Goal: Transaction & Acquisition: Purchase product/service

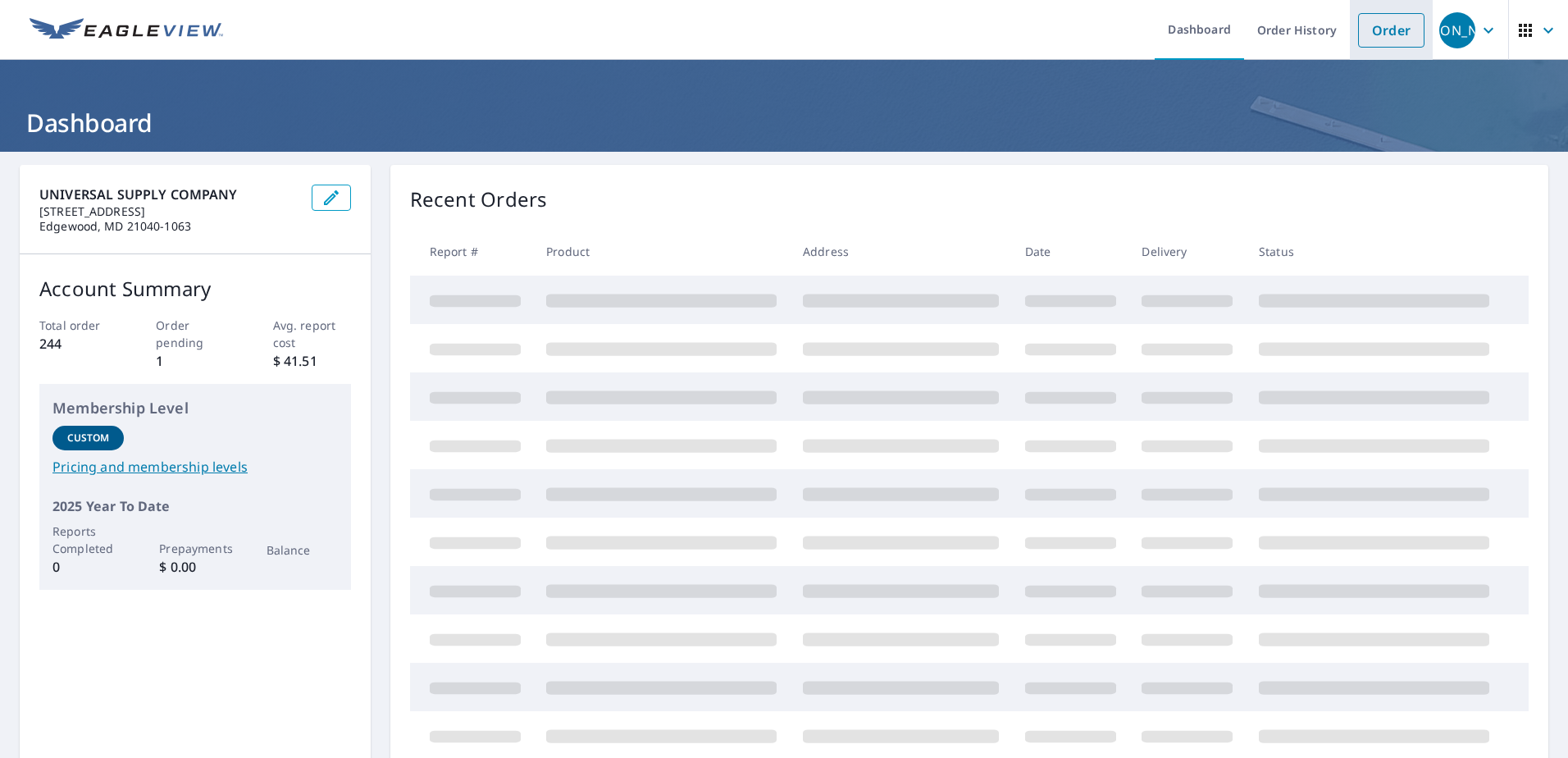
click at [1380, 32] on link "Order" at bounding box center [1392, 30] width 66 height 35
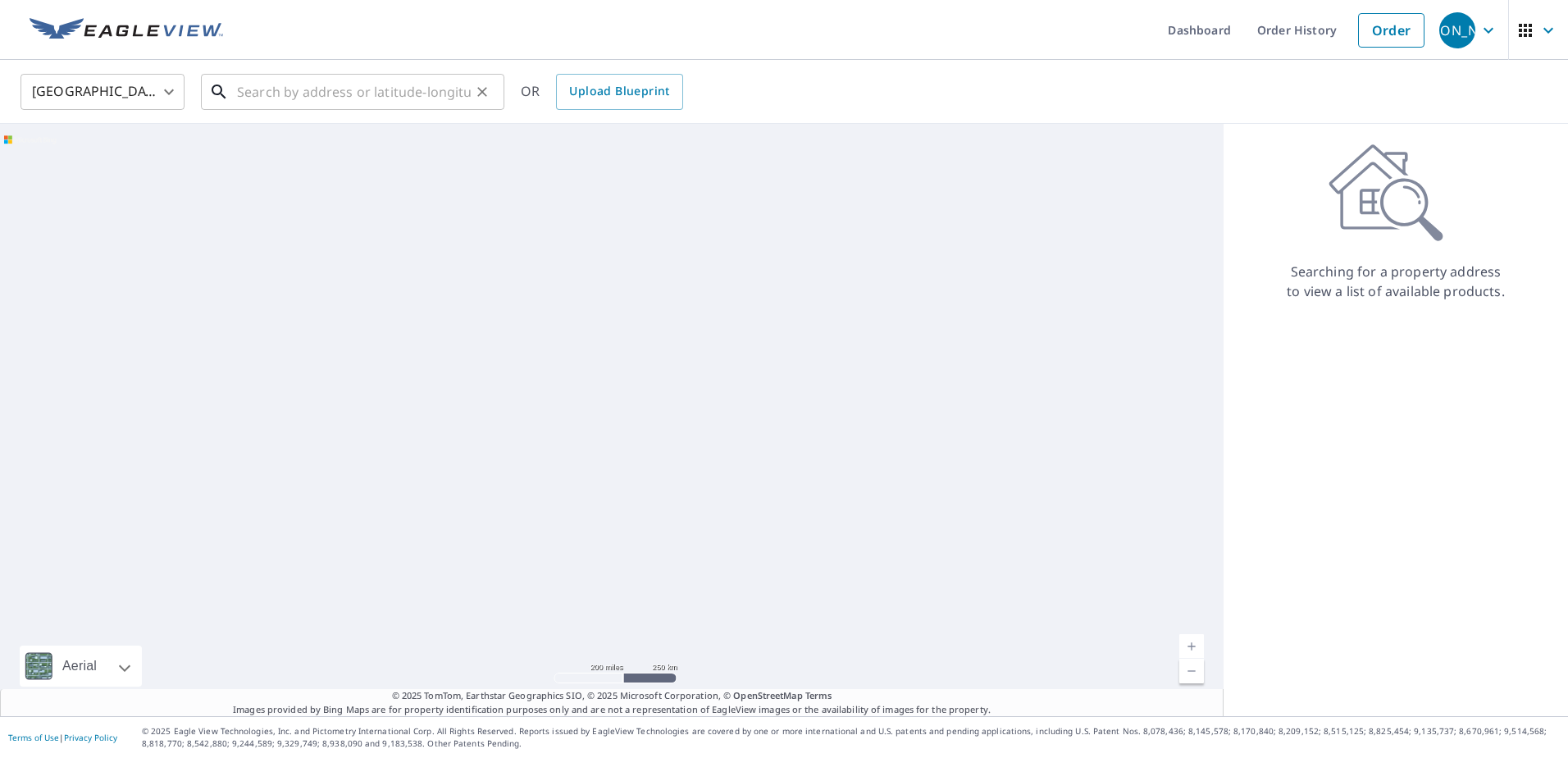
click at [406, 81] on input "text" at bounding box center [354, 92] width 234 height 46
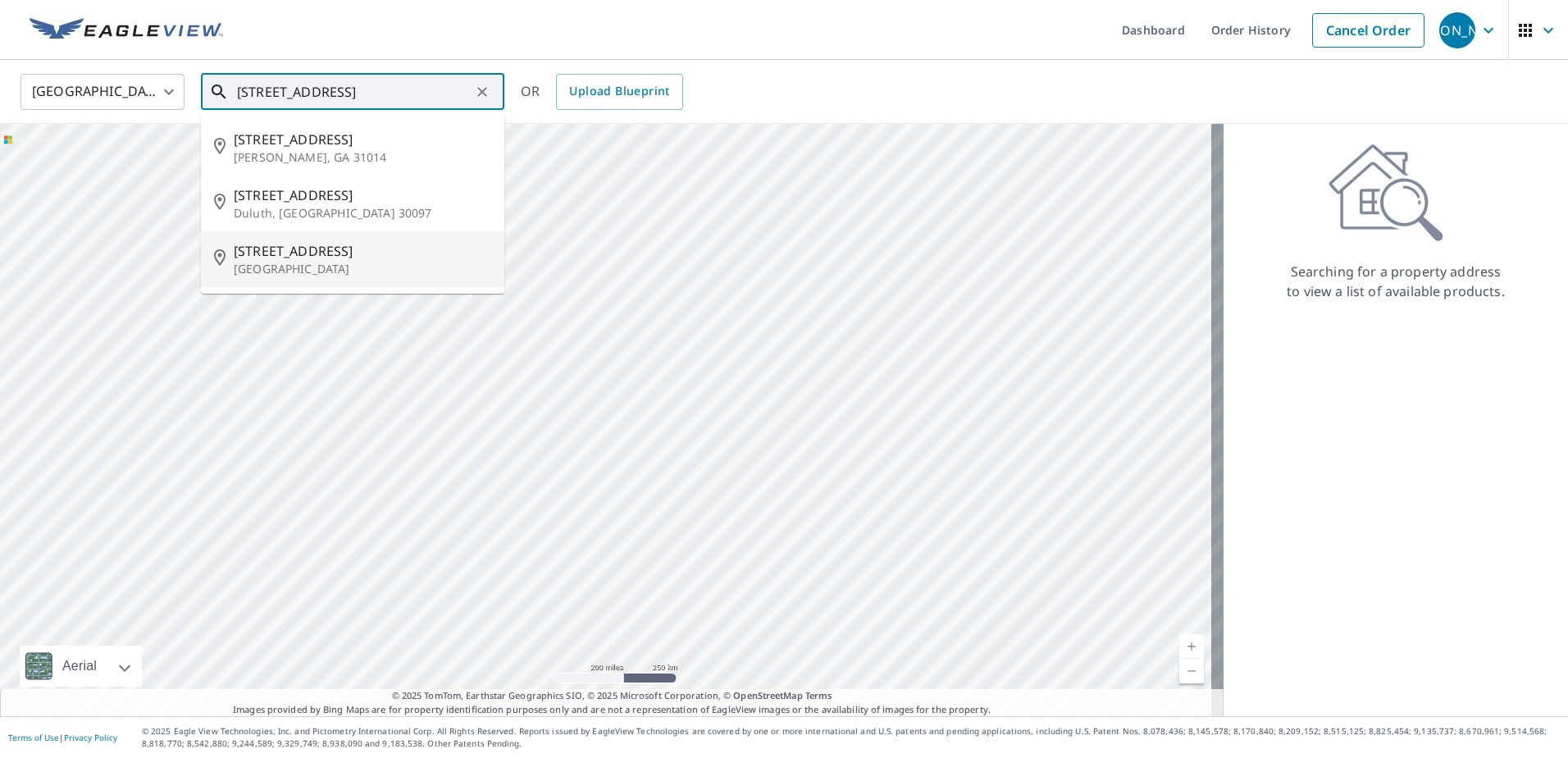
click at [390, 265] on p "[GEOGRAPHIC_DATA]" at bounding box center [363, 269] width 258 height 16
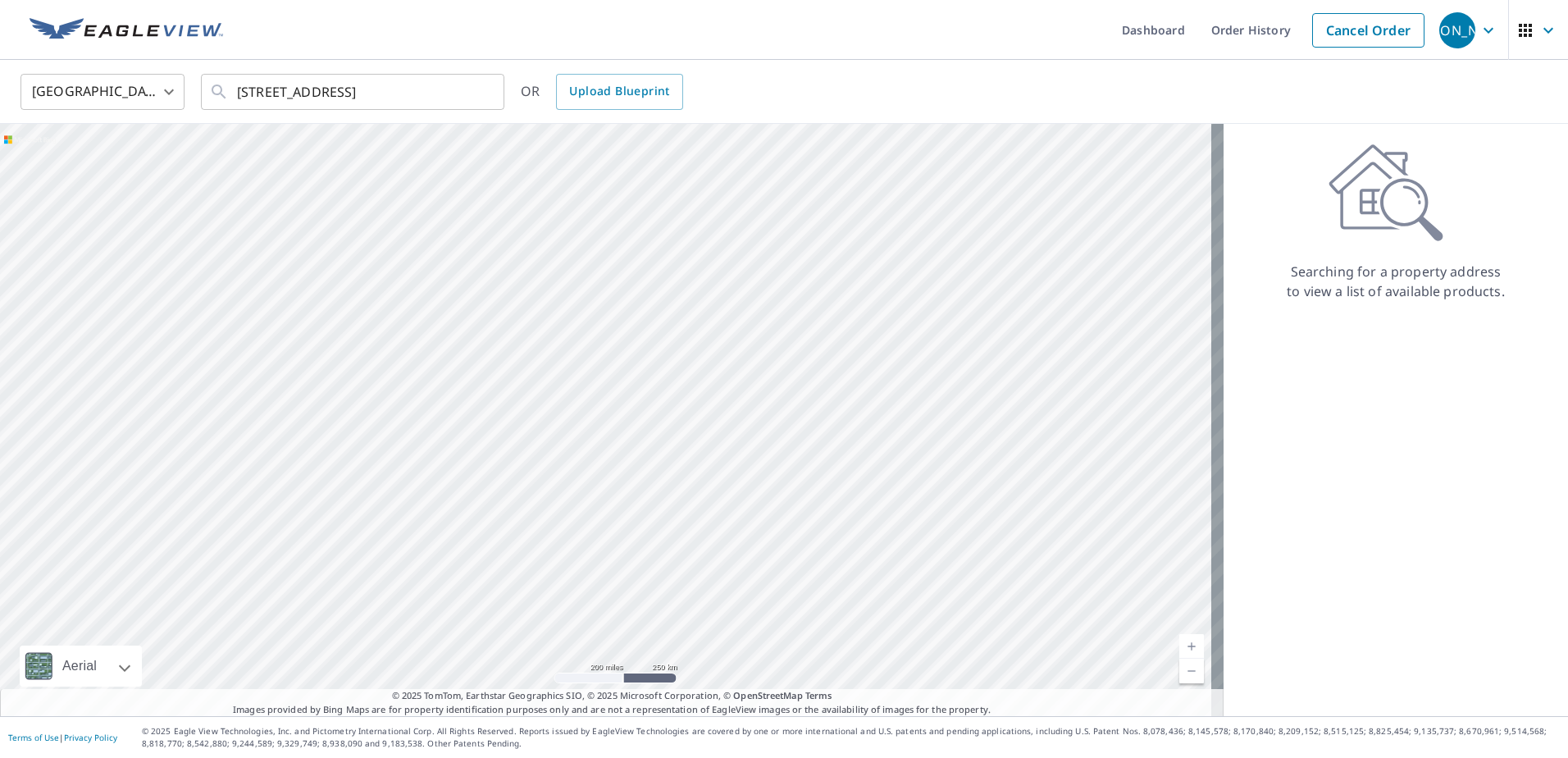
type input "[STREET_ADDRESS]"
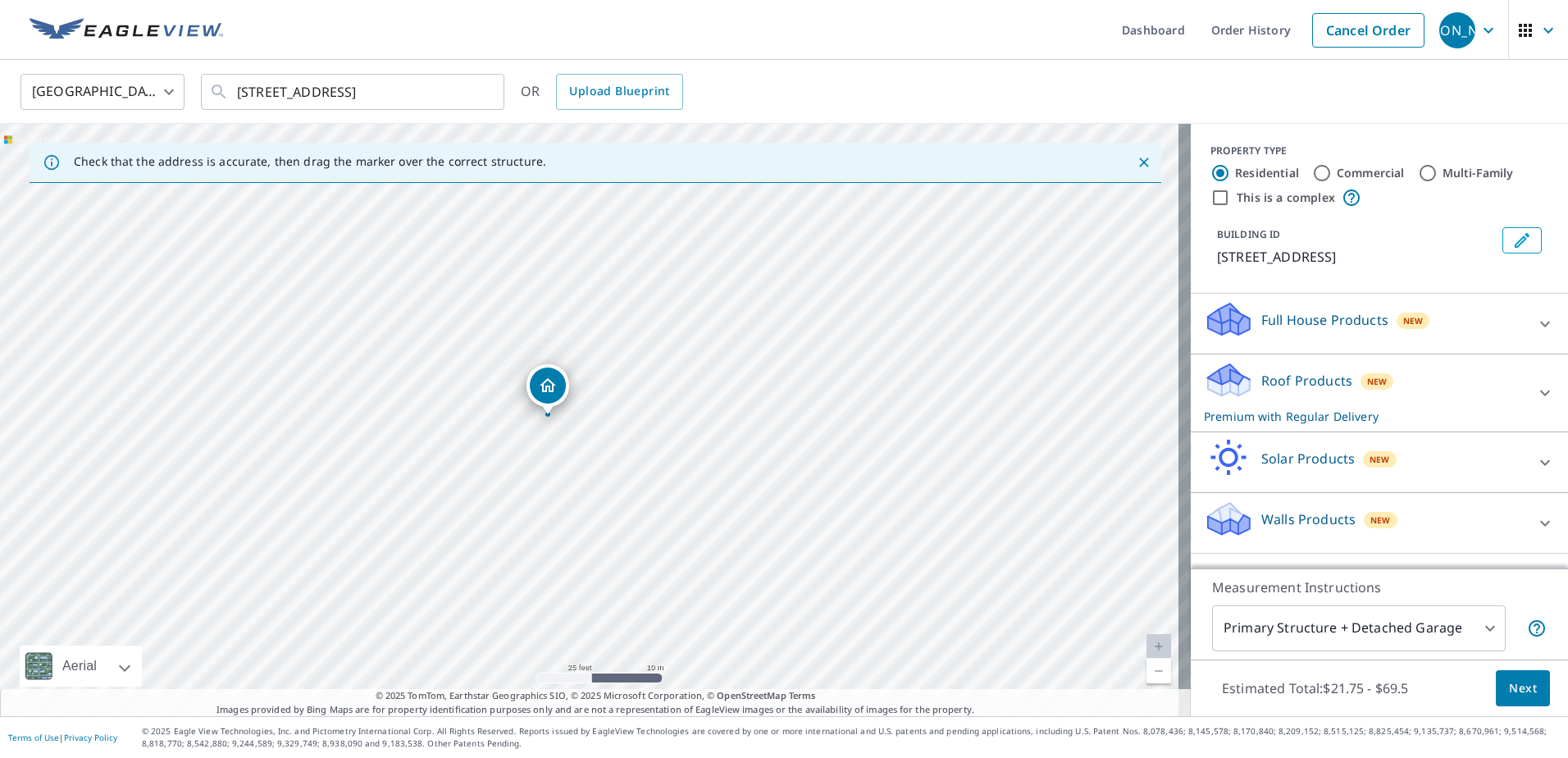
click at [1295, 374] on p "Roof Products" at bounding box center [1306, 380] width 91 height 20
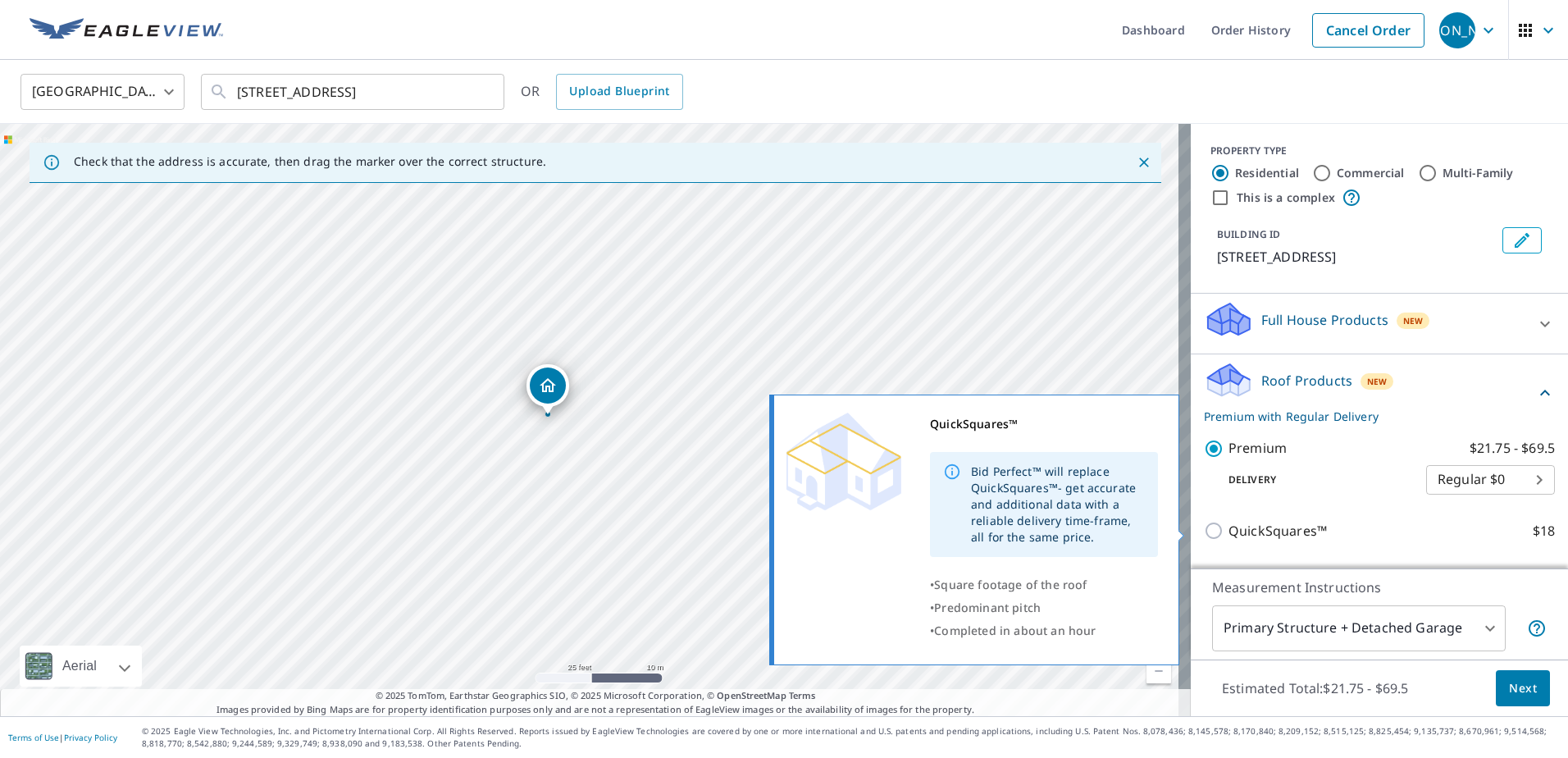
scroll to position [208, 0]
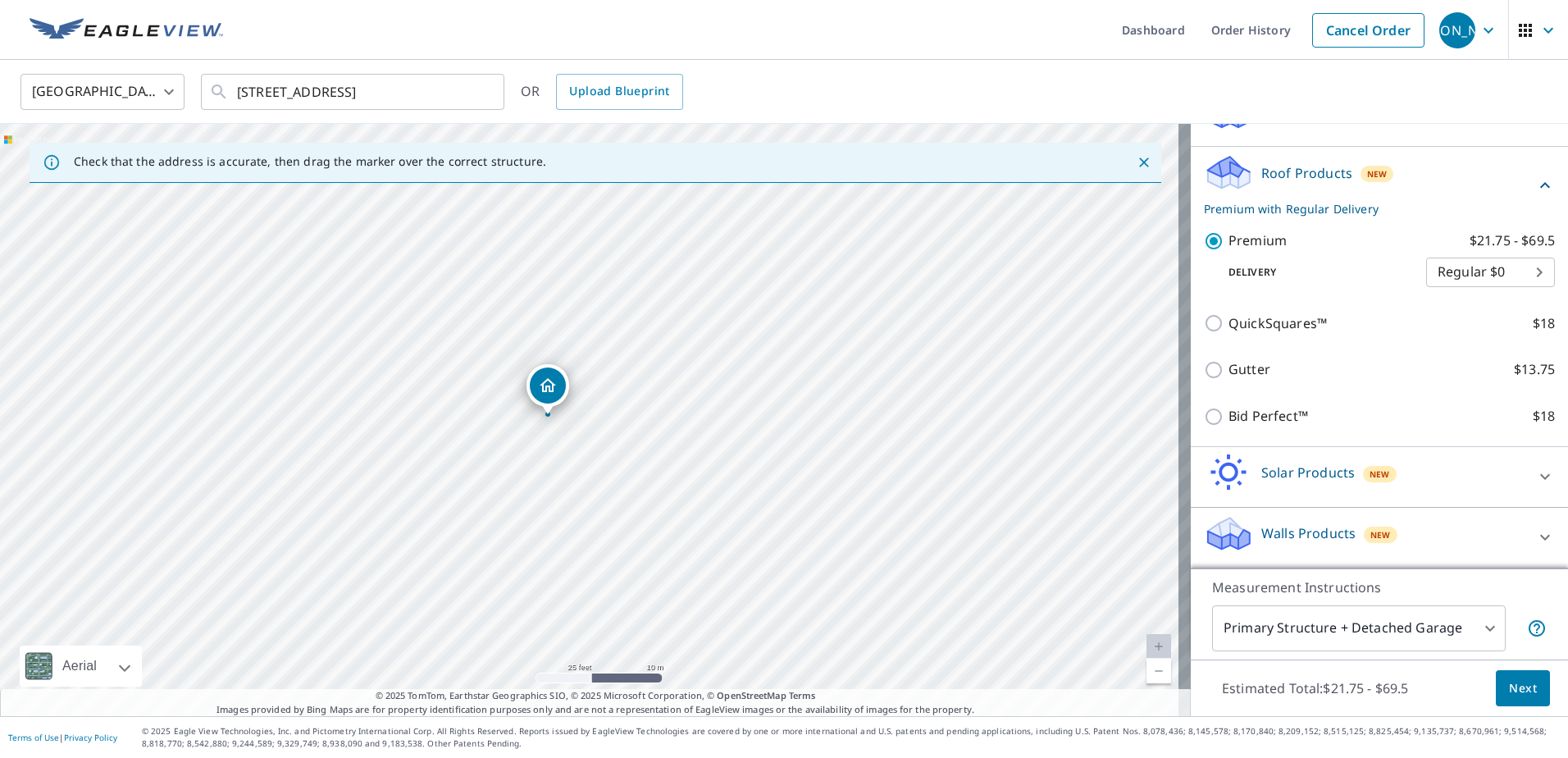
click at [1505, 677] on button "Next" at bounding box center [1523, 689] width 54 height 37
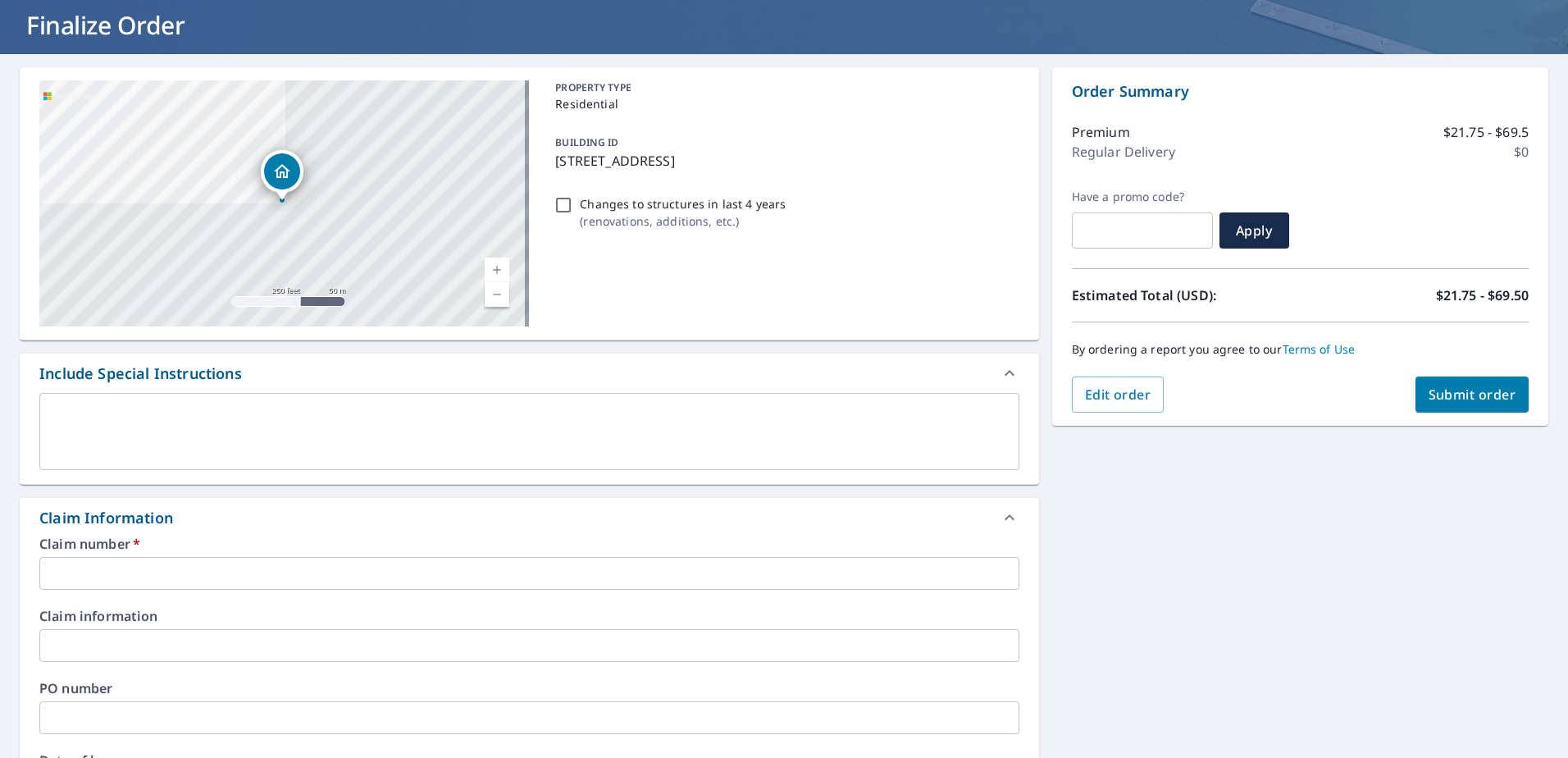
scroll to position [246, 0]
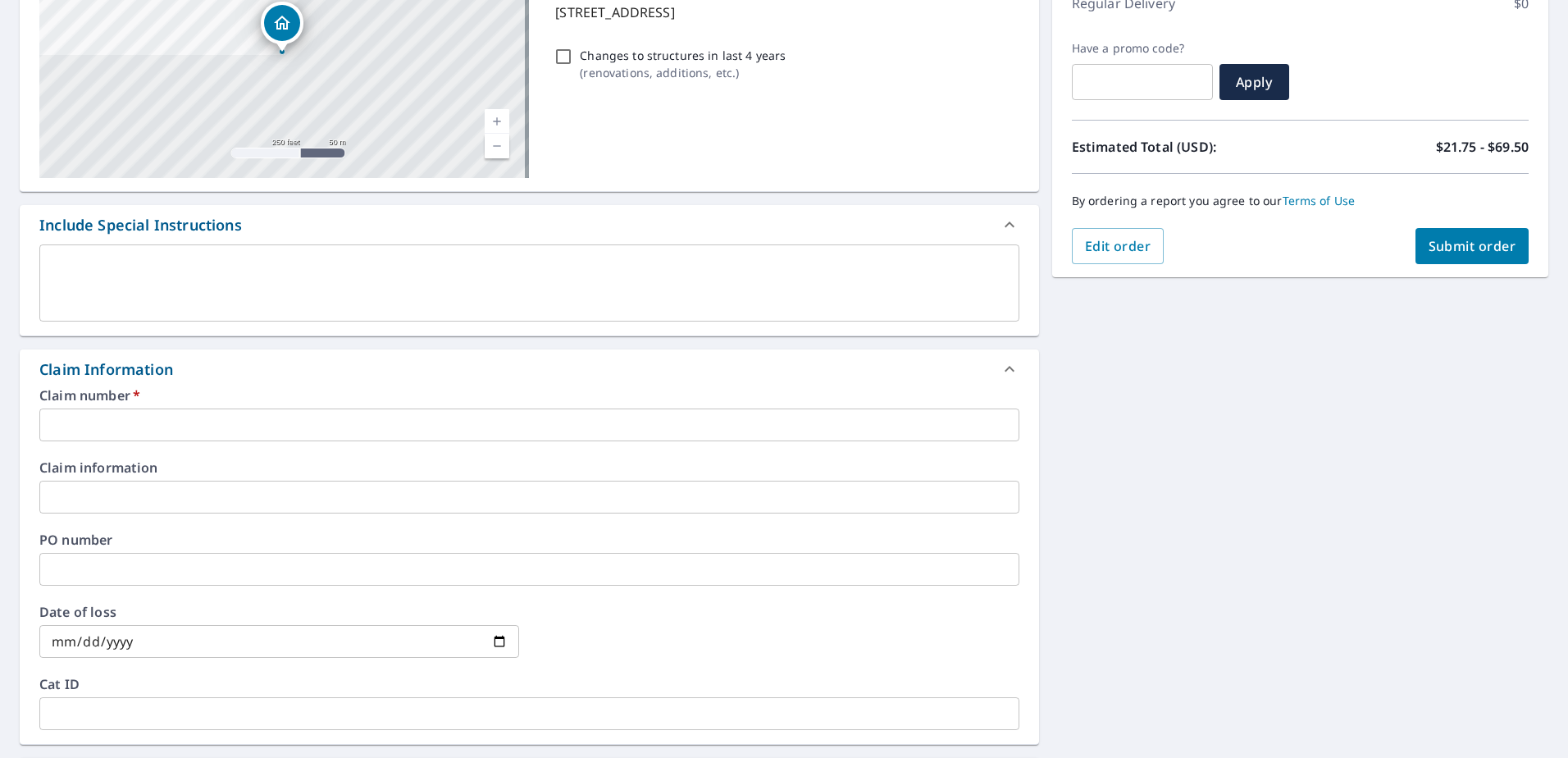
click at [336, 429] on input "text" at bounding box center [529, 425] width 980 height 33
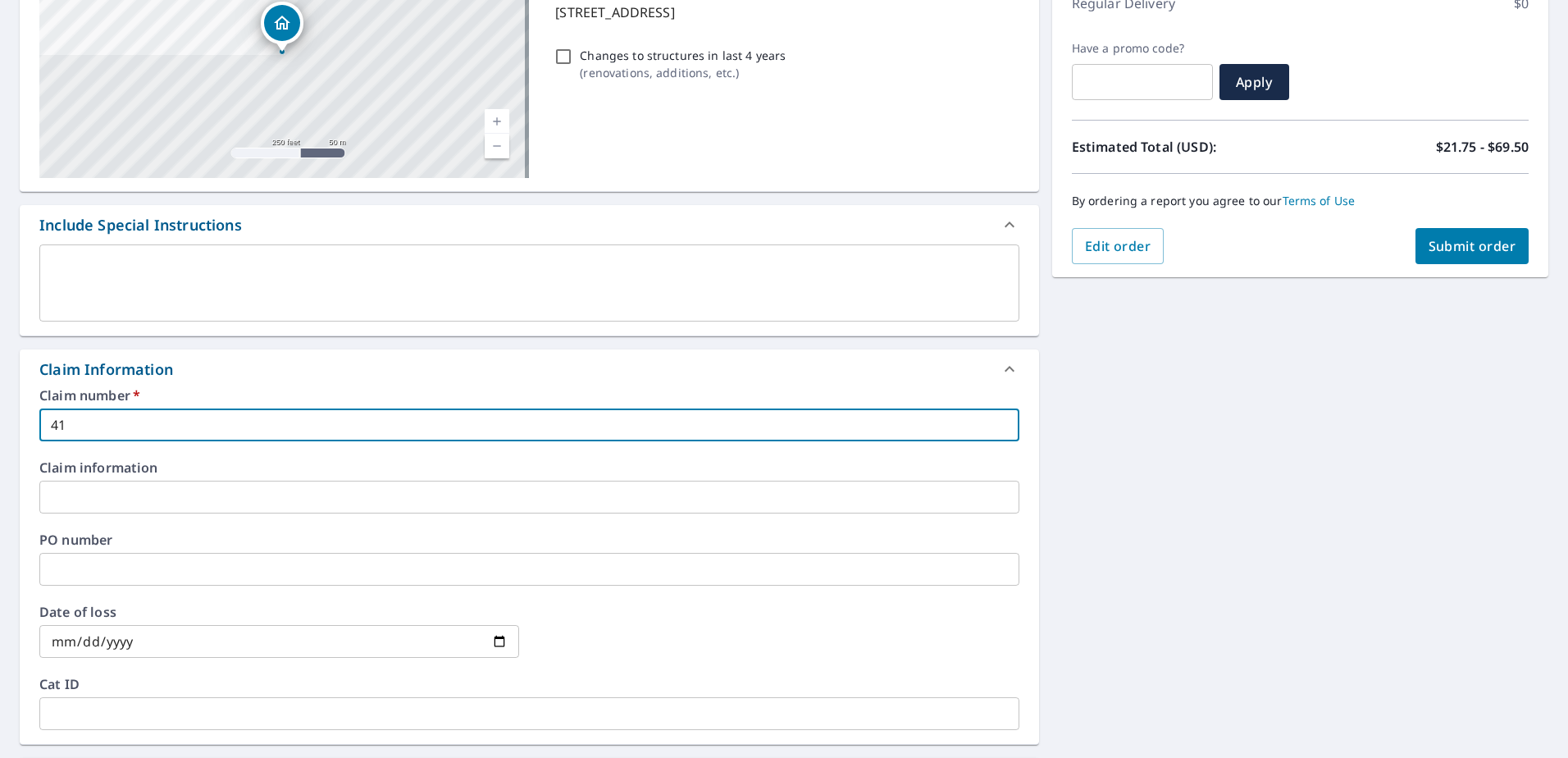
type input "414"
checkbox input "true"
type input "4144"
checkbox input "true"
type input "414"
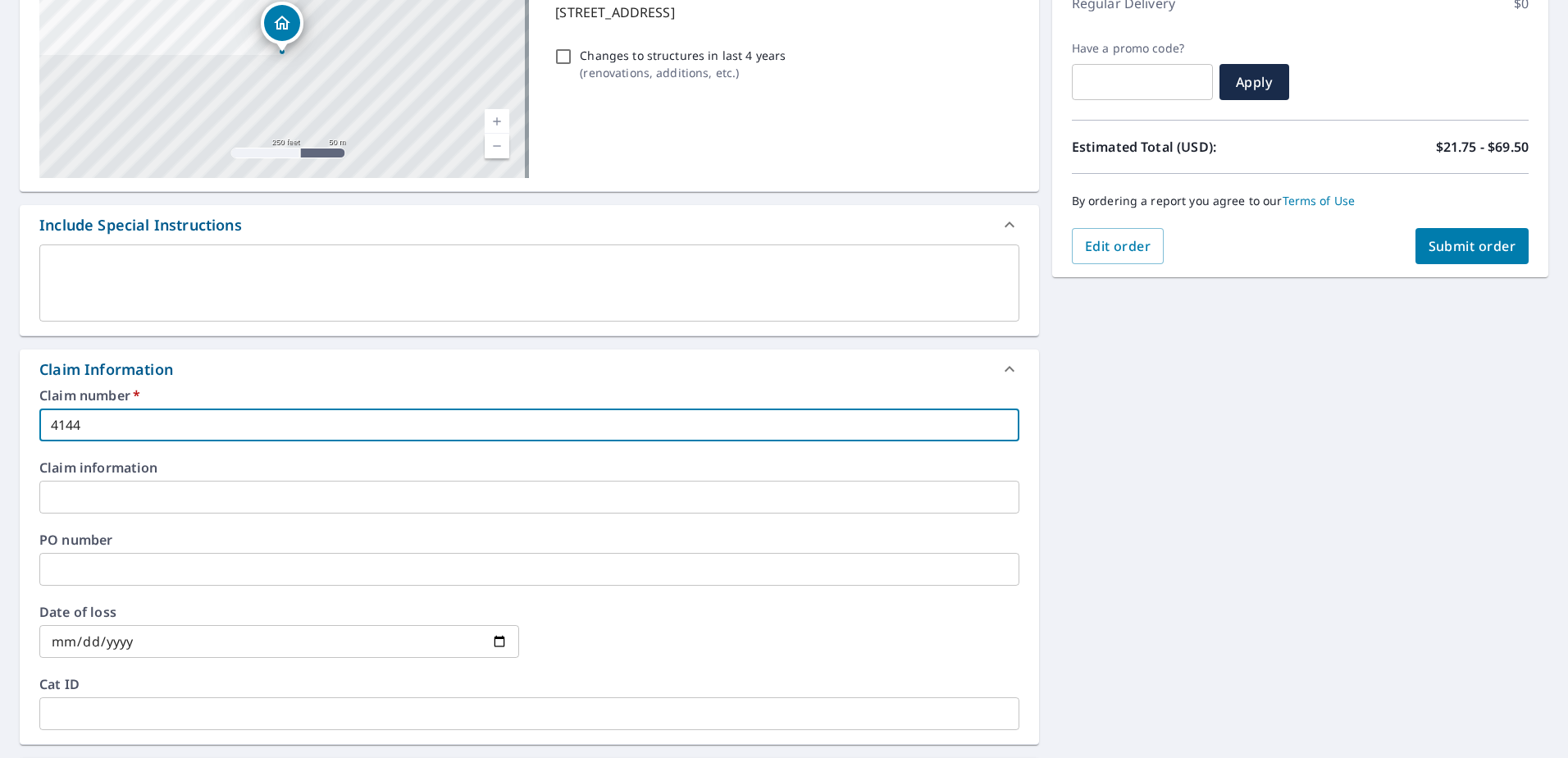
checkbox input "true"
type input "41"
checkbox input "true"
type input "4"
checkbox input "true"
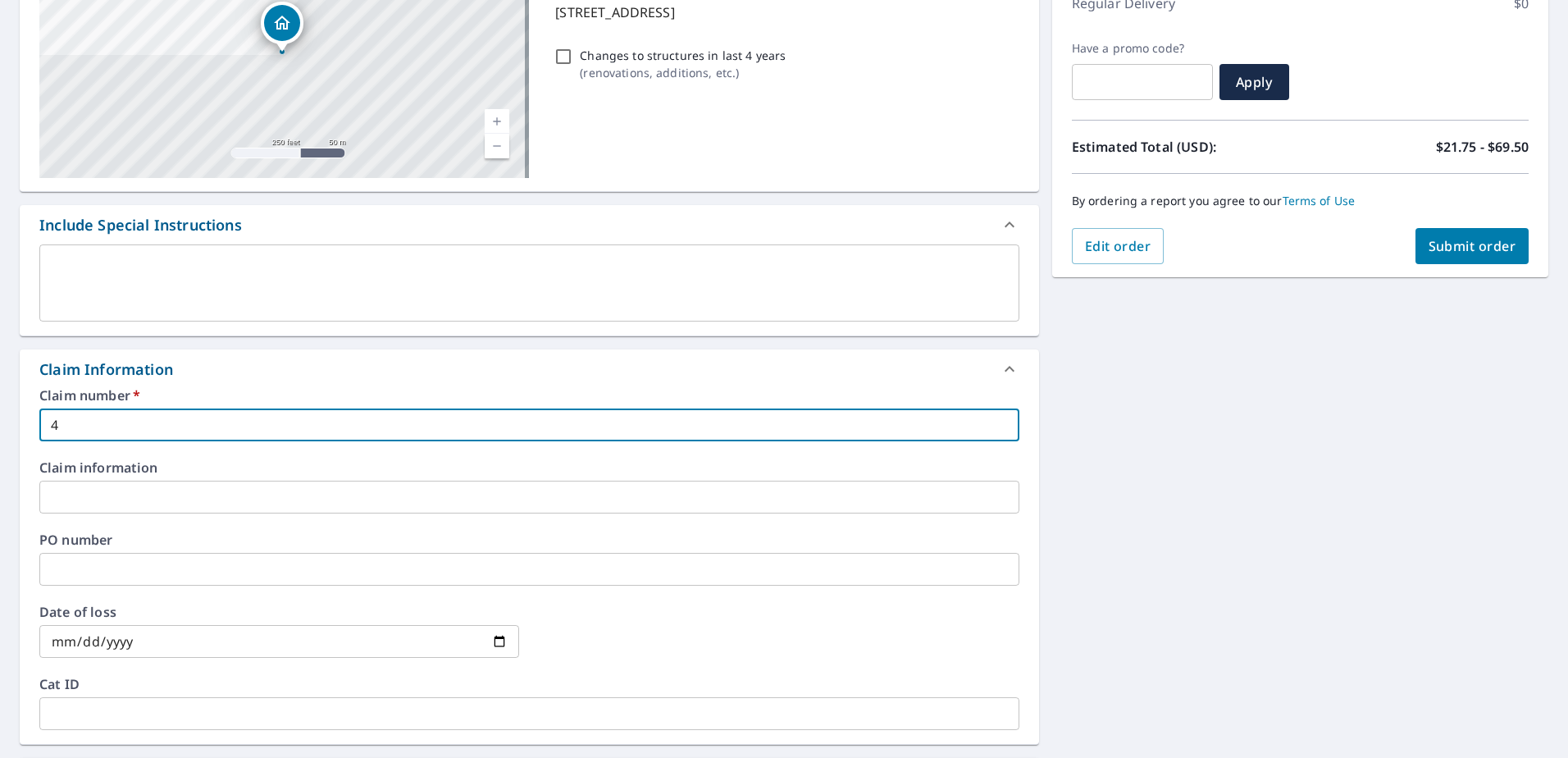
checkbox input "true"
type input "1"
checkbox input "true"
type input "14"
checkbox input "true"
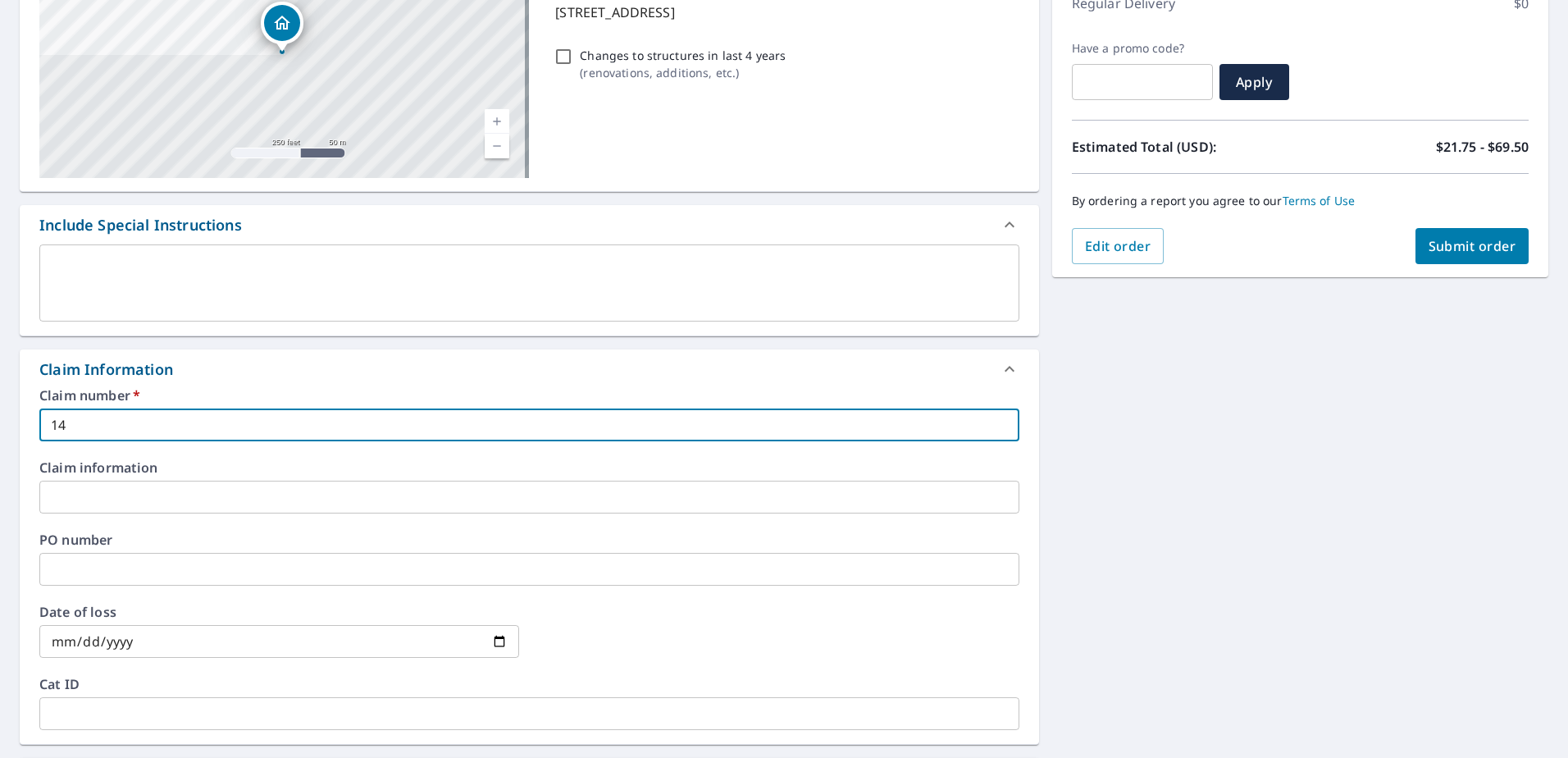
type input "144"
checkbox input "true"
type input "144"
click at [354, 392] on label "Claim number   *" at bounding box center [529, 395] width 980 height 13
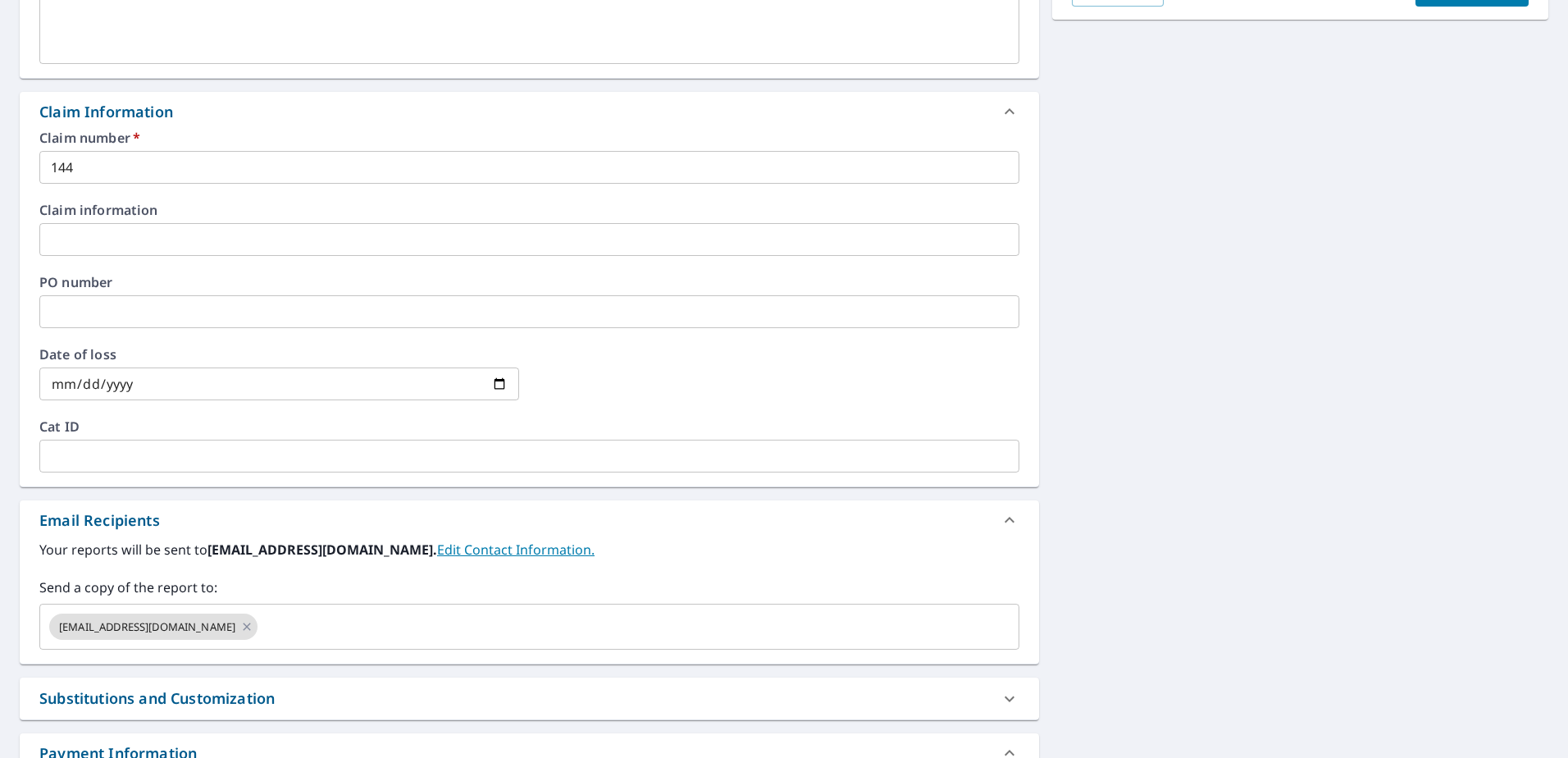
scroll to position [621, 0]
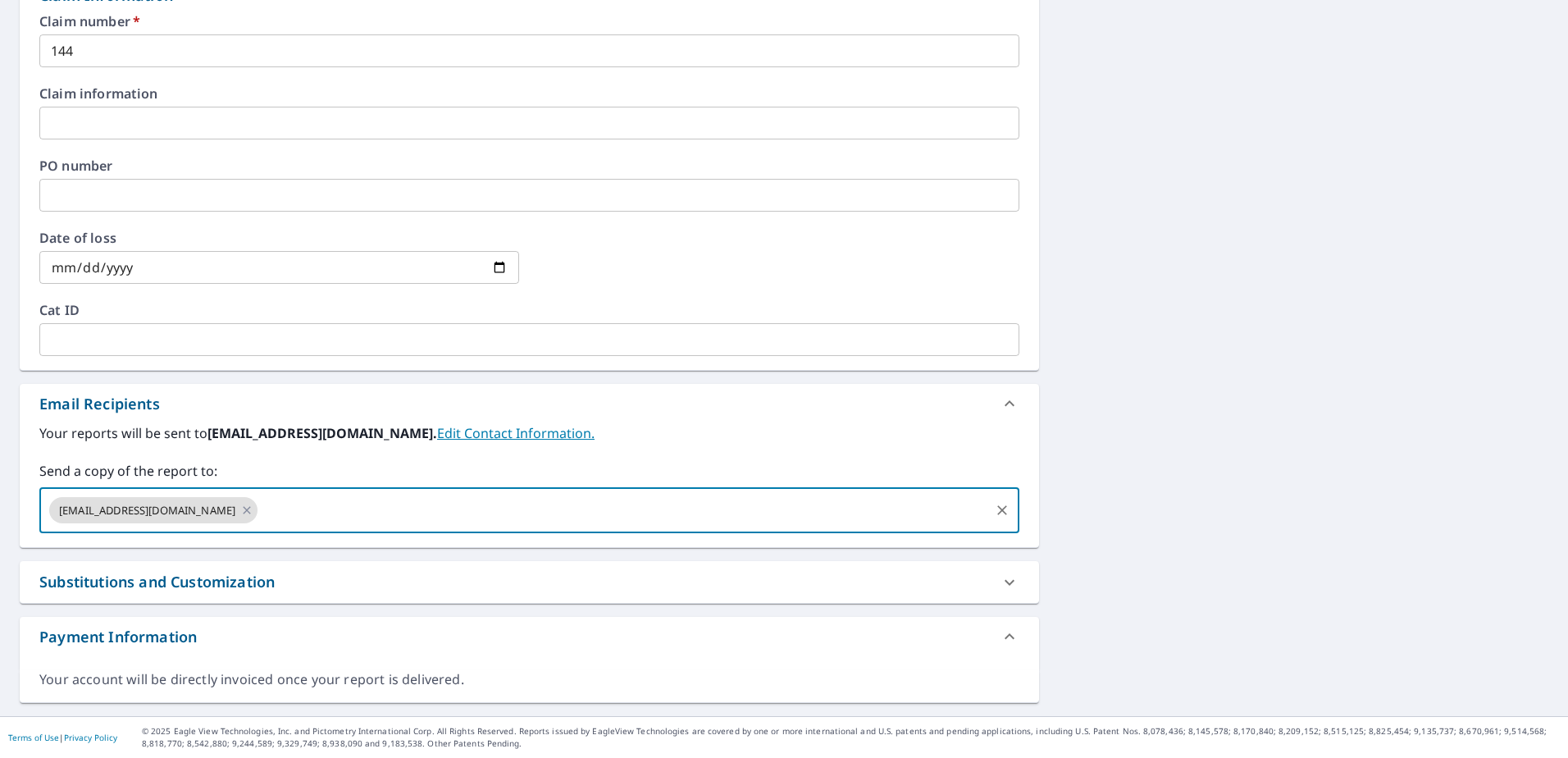
click at [343, 508] on input "text" at bounding box center [623, 510] width 726 height 31
type input "r"
type input "[EMAIL_ADDRESS][DOMAIN_NAME]"
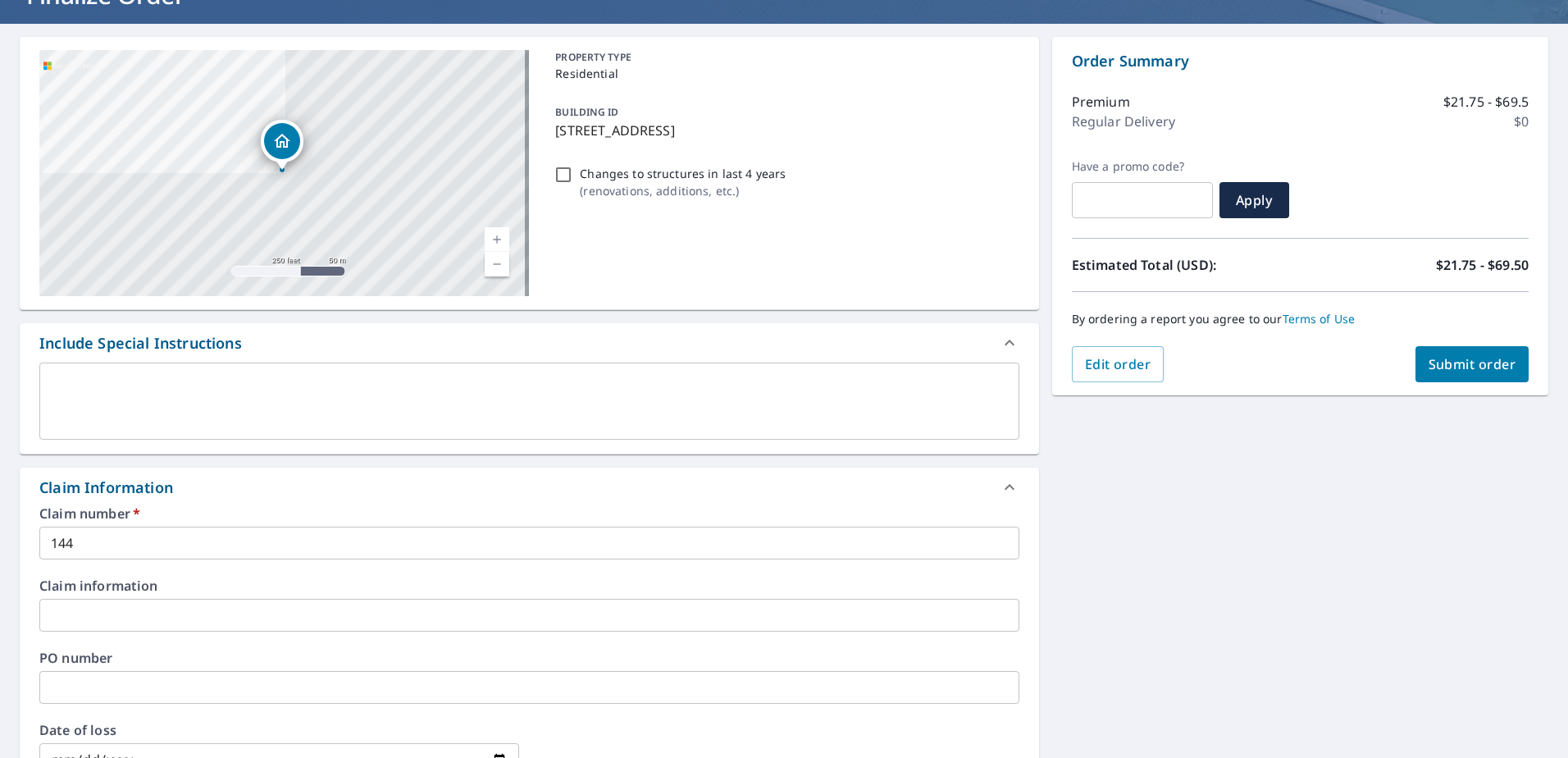
scroll to position [0, 0]
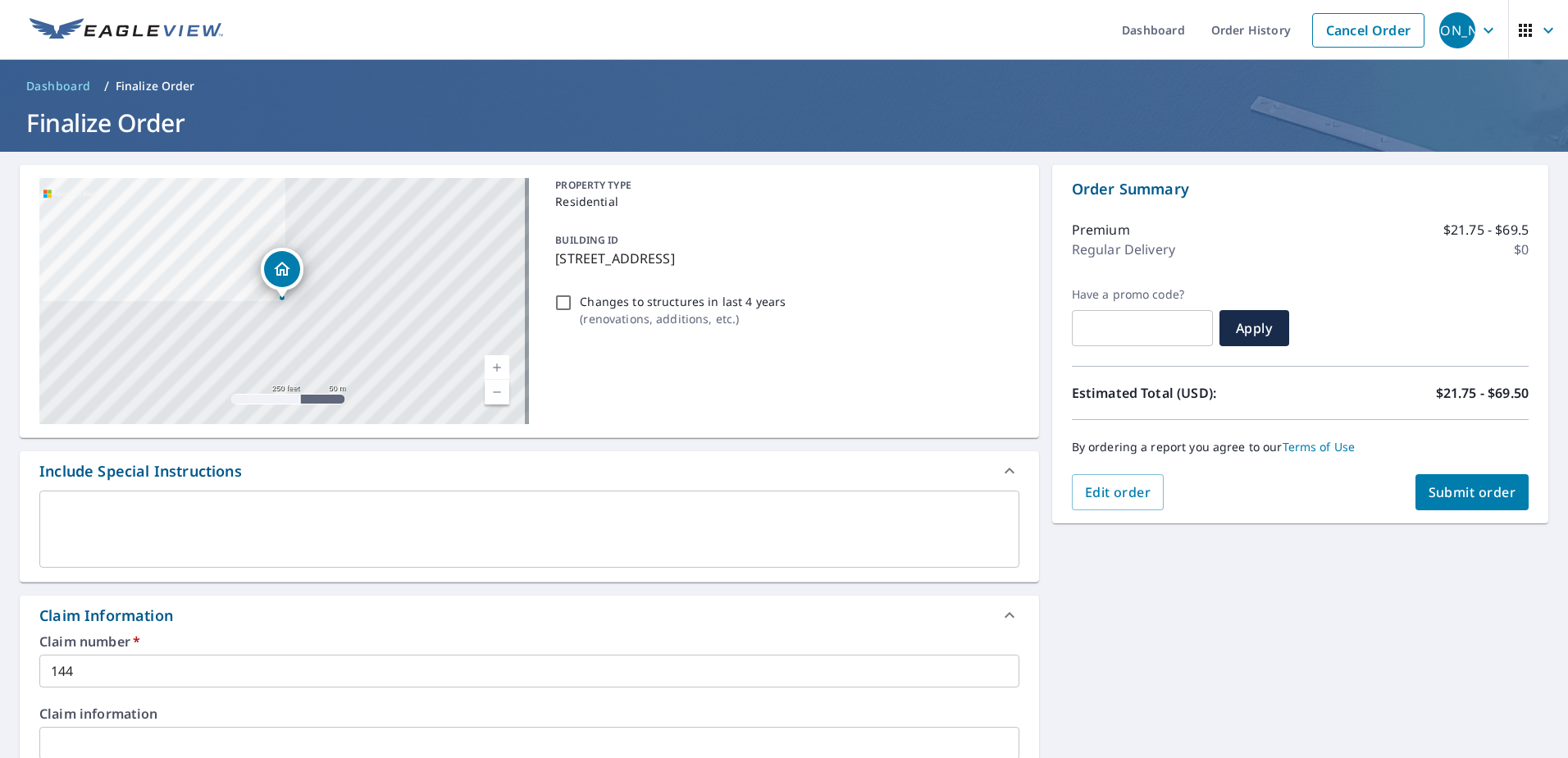
click at [1489, 486] on span "Submit order" at bounding box center [1473, 492] width 88 height 18
checkbox input "true"
